Goal: Information Seeking & Learning: Find specific fact

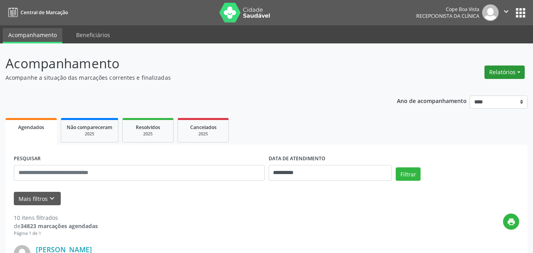
click at [506, 77] on button "Relatórios" at bounding box center [505, 72] width 40 height 13
click at [481, 93] on link "Agendamentos" at bounding box center [483, 89] width 85 height 11
select select "*"
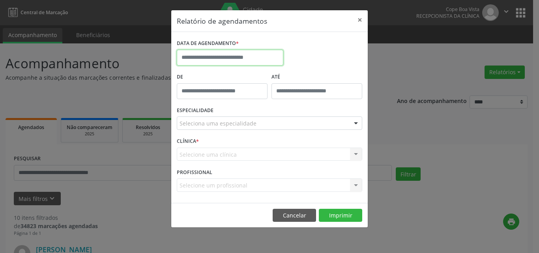
click at [198, 58] on input "text" at bounding box center [230, 58] width 107 height 16
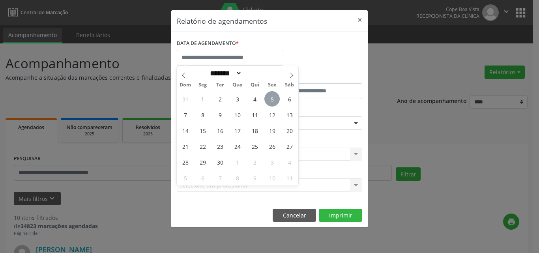
click at [274, 95] on span "5" at bounding box center [271, 98] width 15 height 15
type input "**********"
click at [274, 95] on span "5" at bounding box center [271, 98] width 15 height 15
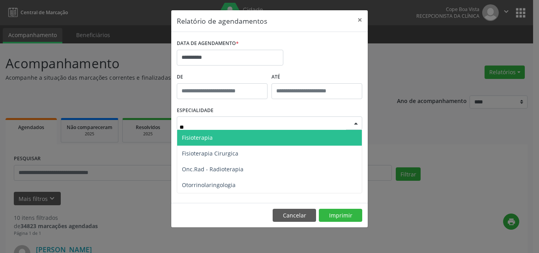
type input "***"
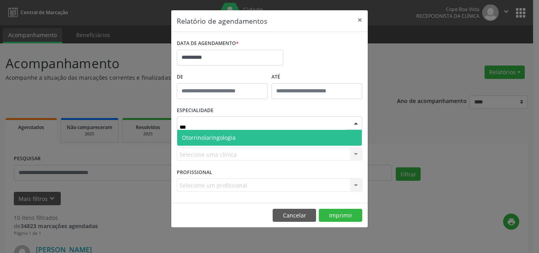
click at [246, 139] on span "Otorrinolaringologia" at bounding box center [269, 138] width 185 height 16
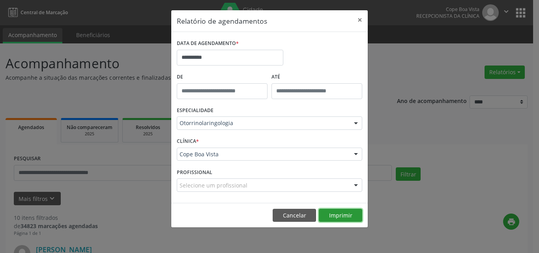
click at [349, 218] on button "Imprimir" at bounding box center [340, 215] width 43 height 13
click at [287, 217] on button "Cancelar" at bounding box center [294, 215] width 43 height 13
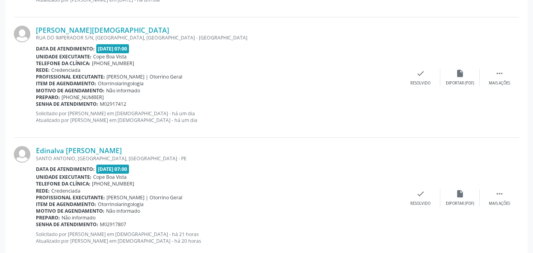
scroll to position [1045, 0]
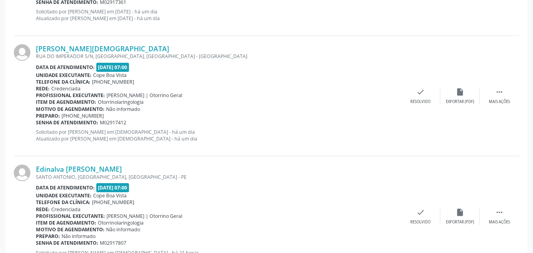
click at [89, 54] on div "RUA DO IMPERADOR S/N, [GEOGRAPHIC_DATA], [GEOGRAPHIC_DATA] - [GEOGRAPHIC_DATA]" at bounding box center [218, 56] width 365 height 7
click at [92, 50] on link "[PERSON_NAME][DEMOGRAPHIC_DATA]" at bounding box center [102, 48] width 133 height 9
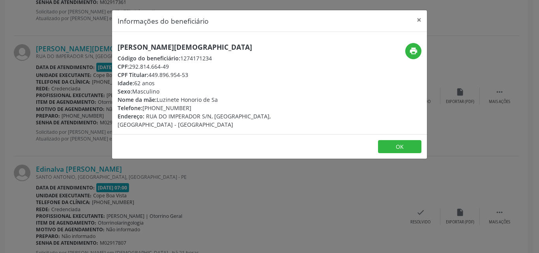
click at [167, 49] on h5 "[PERSON_NAME][DEMOGRAPHIC_DATA]" at bounding box center [217, 47] width 199 height 8
copy div "[PERSON_NAME][DEMOGRAPHIC_DATA]"
drag, startPoint x: 158, startPoint y: 100, endPoint x: 229, endPoint y: 100, distance: 71.1
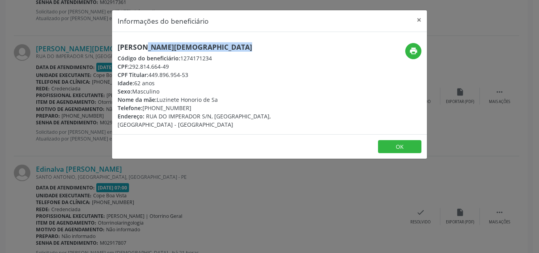
click at [229, 100] on div "Nome da mãe: Luzinete Honorio de Sa" at bounding box center [217, 100] width 199 height 8
copy div "Luzinete Honorio de Sa"
drag, startPoint x: 131, startPoint y: 68, endPoint x: 166, endPoint y: 66, distance: 34.4
click at [166, 66] on div "CPF: 292.814.664-49" at bounding box center [217, 66] width 199 height 8
drag, startPoint x: 145, startPoint y: 109, endPoint x: 189, endPoint y: 107, distance: 43.4
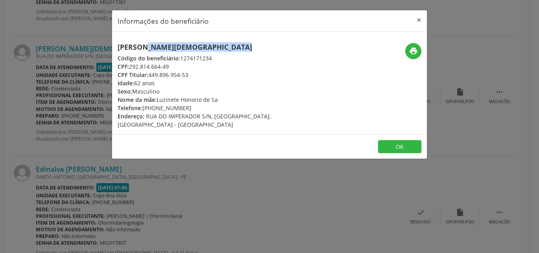
click at [189, 107] on div "Telefone: [PHONE_NUMBER]" at bounding box center [217, 108] width 199 height 8
copy div "81) 99563-5287"
drag, startPoint x: 177, startPoint y: 112, endPoint x: 166, endPoint y: 108, distance: 11.7
click at [167, 108] on div "Telefone: [PHONE_NUMBER]" at bounding box center [217, 108] width 199 height 8
click at [166, 108] on div "Telefone: [PHONE_NUMBER]" at bounding box center [217, 108] width 199 height 8
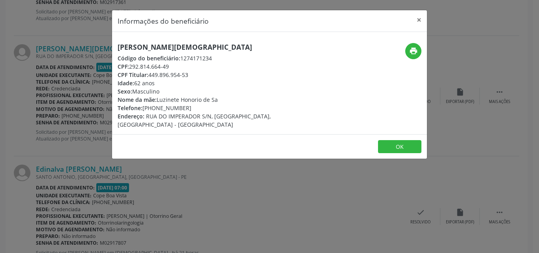
drag, startPoint x: 144, startPoint y: 111, endPoint x: 198, endPoint y: 103, distance: 54.3
click at [198, 103] on div "[PERSON_NAME][DEMOGRAPHIC_DATA] Código do beneficiário: 1274171234 CPF: 292.814…" at bounding box center [217, 86] width 199 height 86
copy div "io de Sa Telefone:"
drag, startPoint x: 191, startPoint y: 105, endPoint x: 145, endPoint y: 107, distance: 45.8
click at [145, 107] on div "Telefone: [PHONE_NUMBER]" at bounding box center [217, 108] width 199 height 8
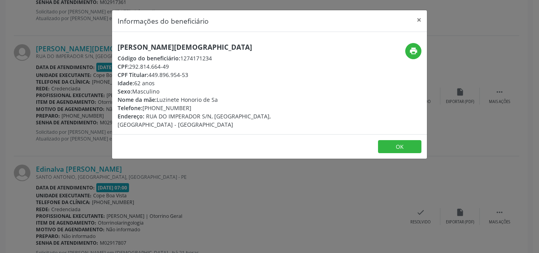
copy div "81) 99563-5287"
click at [124, 152] on div "Informações do beneficiário × Americo [DEMOGRAPHIC_DATA] de [PERSON_NAME] Códig…" at bounding box center [269, 126] width 539 height 253
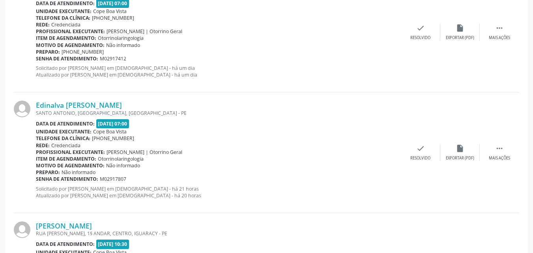
scroll to position [1084, 0]
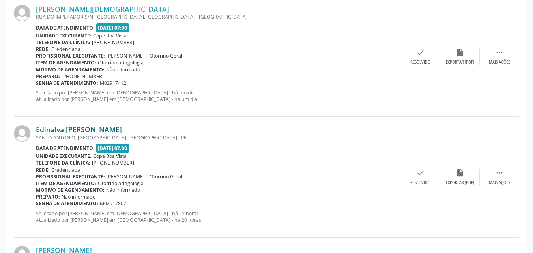
click at [66, 126] on link "Edinalva [PERSON_NAME]" at bounding box center [79, 129] width 86 height 9
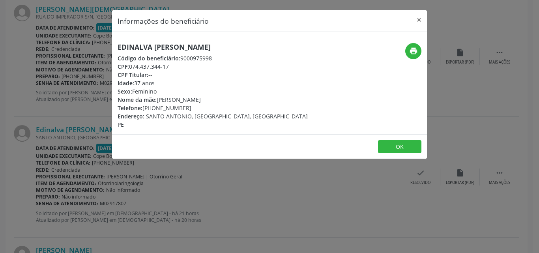
click at [153, 45] on h5 "Edinalva [PERSON_NAME]" at bounding box center [217, 47] width 199 height 8
copy div "Edinalva [PERSON_NAME]"
drag, startPoint x: 146, startPoint y: 109, endPoint x: 195, endPoint y: 111, distance: 49.4
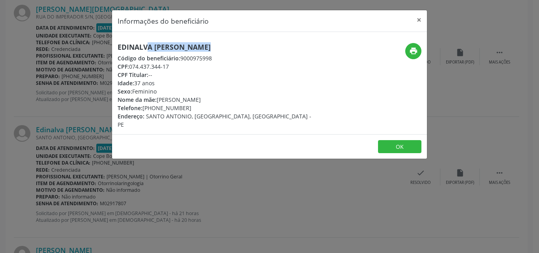
click at [195, 111] on div "Telefone: [PHONE_NUMBER]" at bounding box center [217, 108] width 199 height 8
copy div "81) 99375-9600"
click at [139, 167] on div "Informações do beneficiário × Edinalva [PERSON_NAME] Código do beneficiário: 90…" at bounding box center [269, 126] width 539 height 253
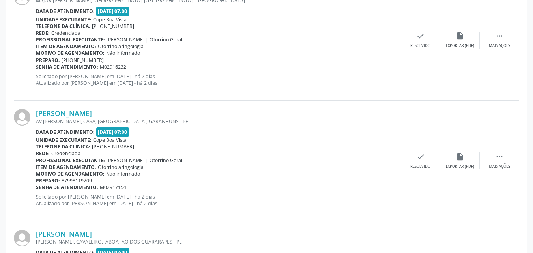
scroll to position [729, 0]
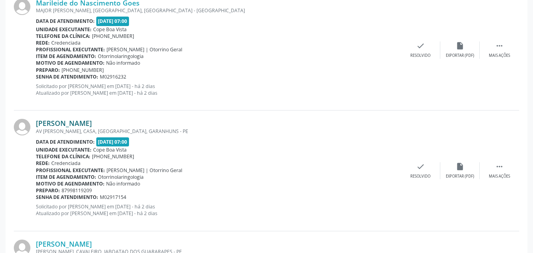
click at [81, 123] on link "[PERSON_NAME]" at bounding box center [64, 123] width 56 height 9
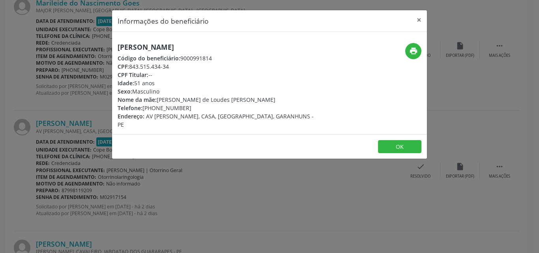
click at [148, 50] on h5 "[PERSON_NAME]" at bounding box center [217, 47] width 199 height 8
copy div "[PERSON_NAME]"
drag, startPoint x: 159, startPoint y: 103, endPoint x: 246, endPoint y: 99, distance: 86.9
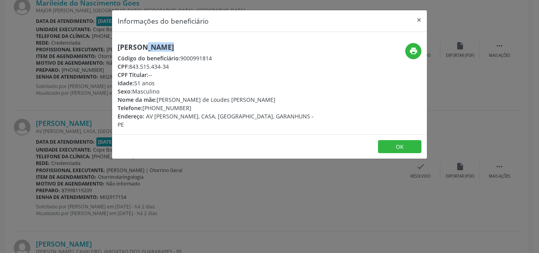
click at [246, 99] on div "Nome da mãe: [PERSON_NAME]" at bounding box center [217, 100] width 199 height 8
copy div "[PERSON_NAME] de Loudes [PERSON_NAME]"
drag, startPoint x: 144, startPoint y: 109, endPoint x: 207, endPoint y: 107, distance: 63.2
click at [207, 107] on div "Telefone: [PHONE_NUMBER]" at bounding box center [217, 108] width 199 height 8
copy div "[PHONE_NUMBER]"
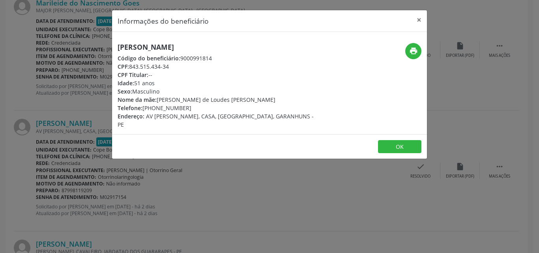
click at [144, 145] on footer "OK" at bounding box center [269, 146] width 315 height 25
click at [106, 190] on div "Informações do beneficiário × [PERSON_NAME] Código do beneficiário: 9000991814 …" at bounding box center [269, 126] width 539 height 253
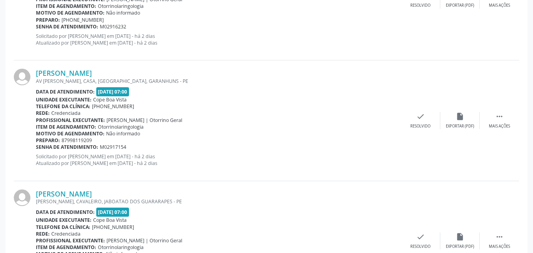
scroll to position [847, 0]
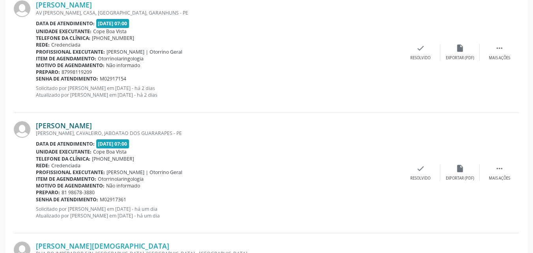
click at [92, 122] on link "[PERSON_NAME]" at bounding box center [64, 125] width 56 height 9
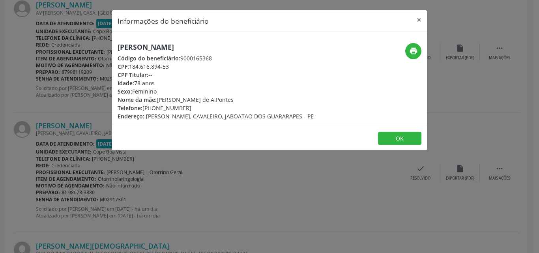
click at [148, 49] on h5 "[PERSON_NAME]" at bounding box center [216, 47] width 196 height 8
click at [394, 142] on button "OK" at bounding box center [399, 138] width 43 height 13
